Goal: Manage account settings

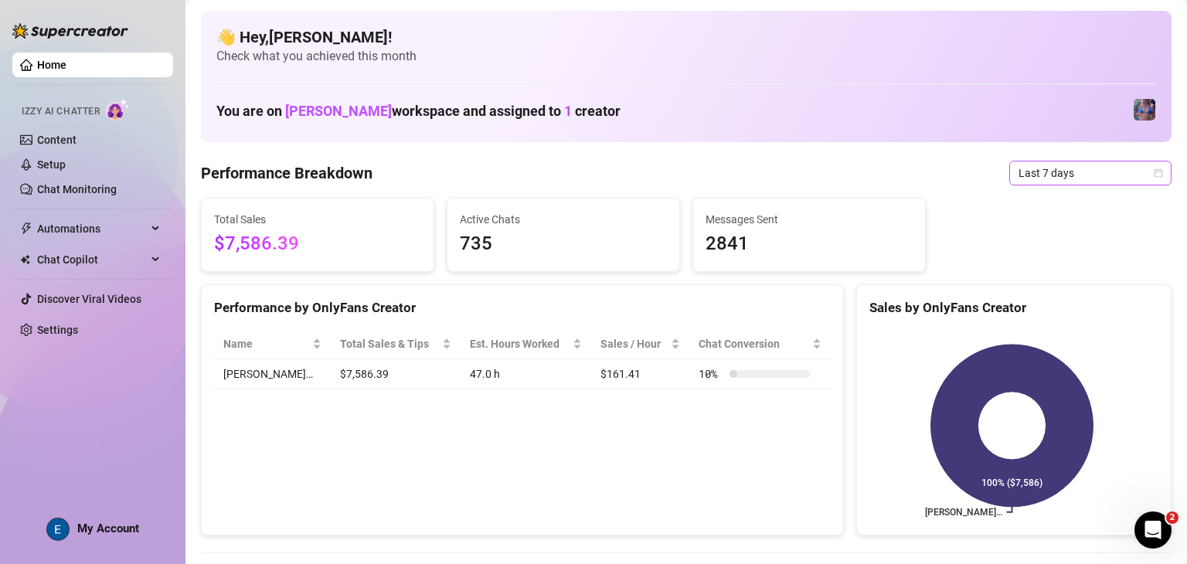
click at [386, 176] on span "Last 7 days" at bounding box center [1091, 173] width 144 height 23
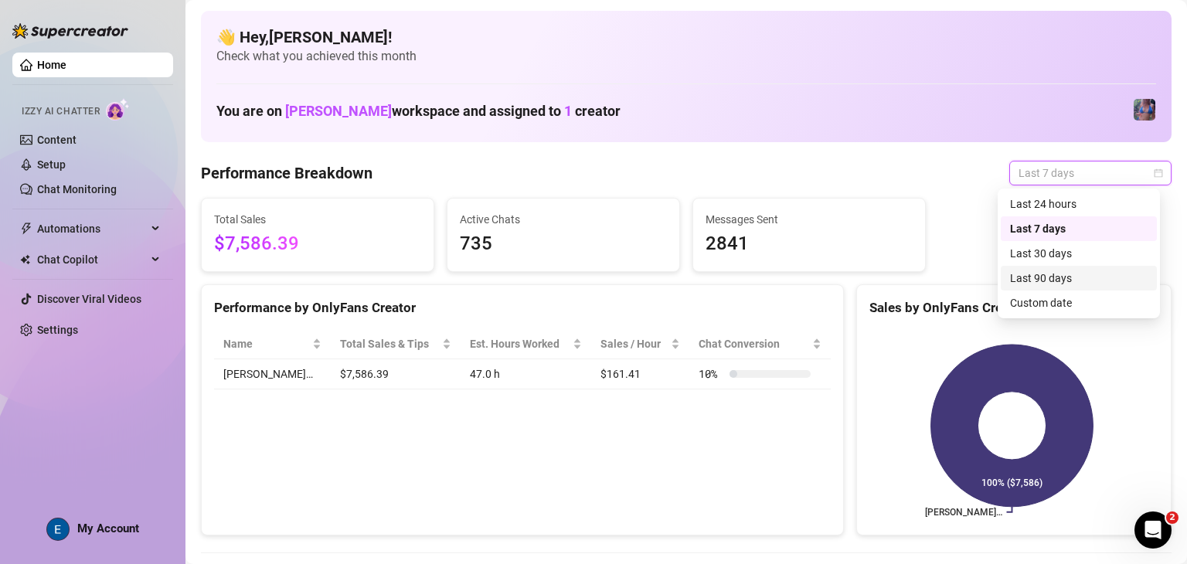
click at [386, 268] on div "Last 90 days" at bounding box center [1079, 278] width 156 height 25
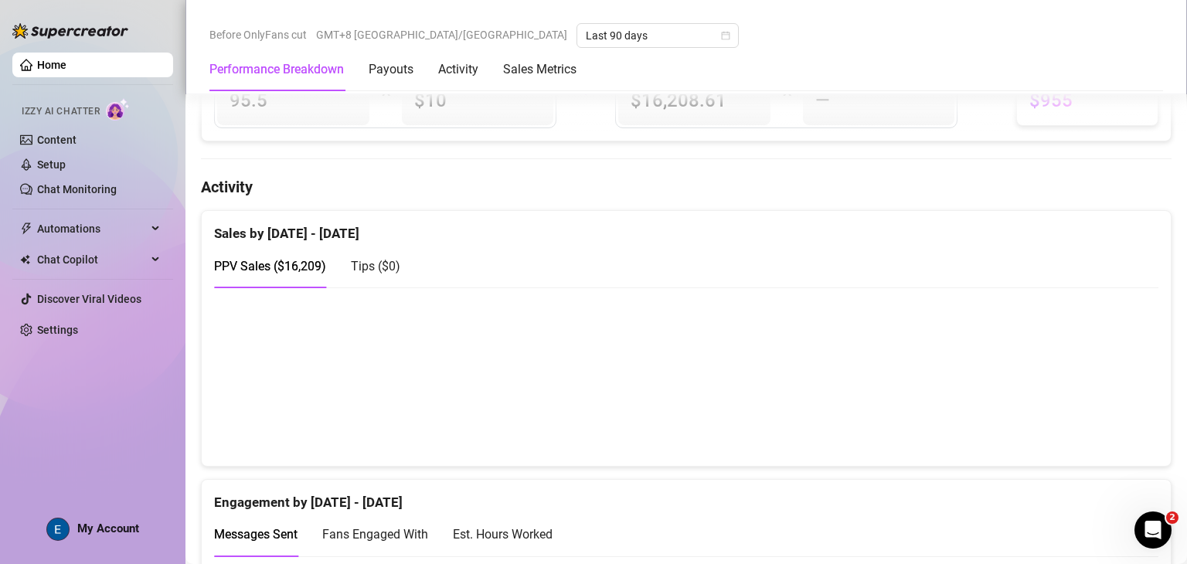
scroll to position [618, 0]
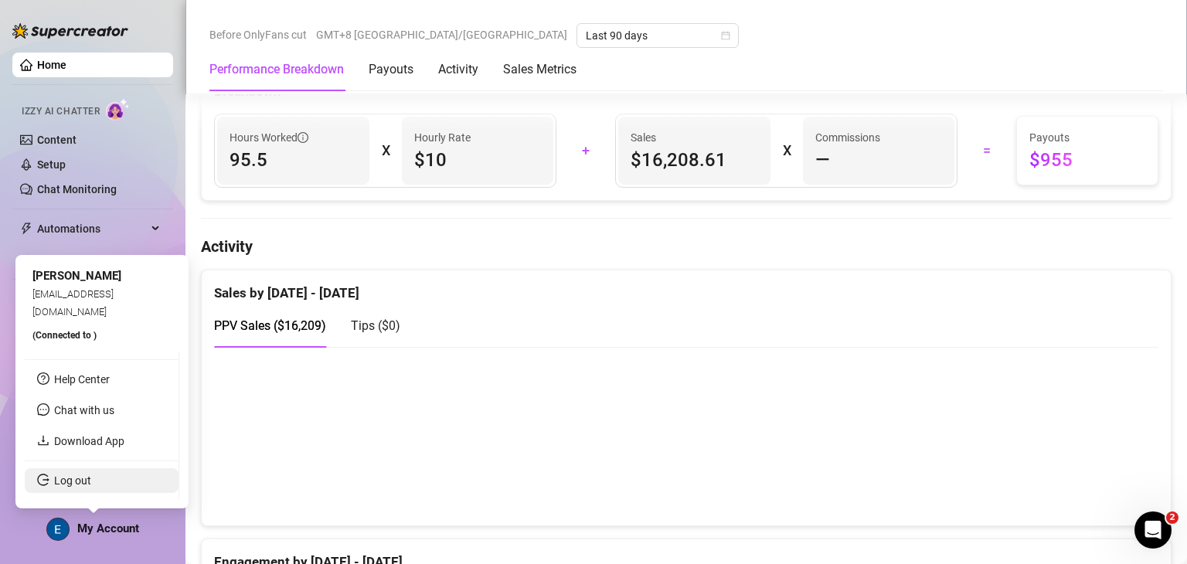
click at [91, 487] on link "Log out" at bounding box center [72, 481] width 37 height 12
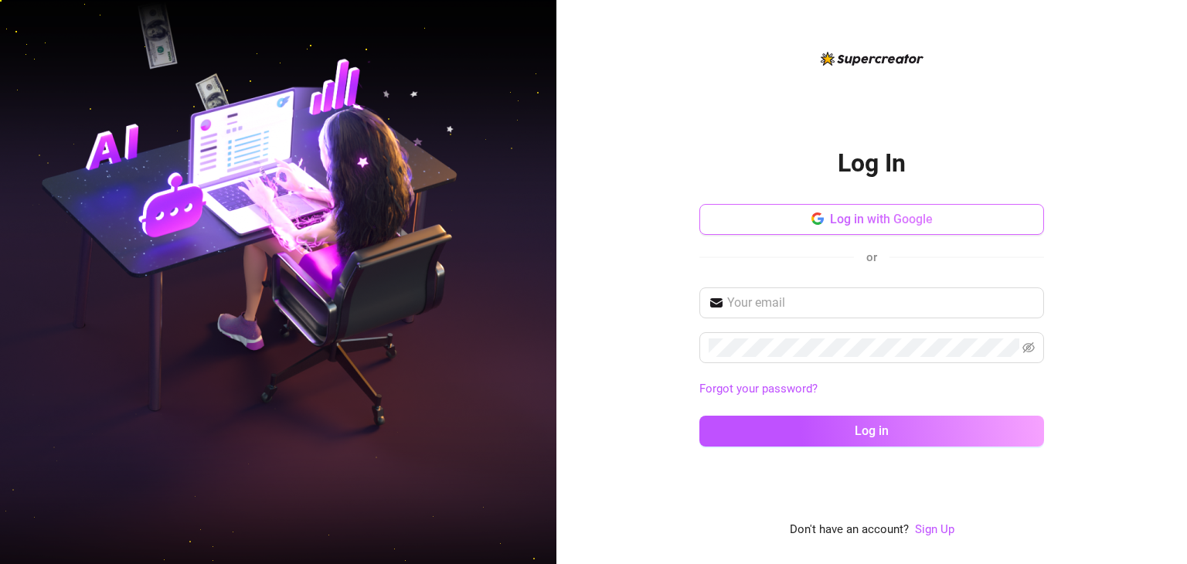
click at [386, 225] on span "Log in with Google" at bounding box center [881, 219] width 103 height 15
